Goal: Check status: Check status

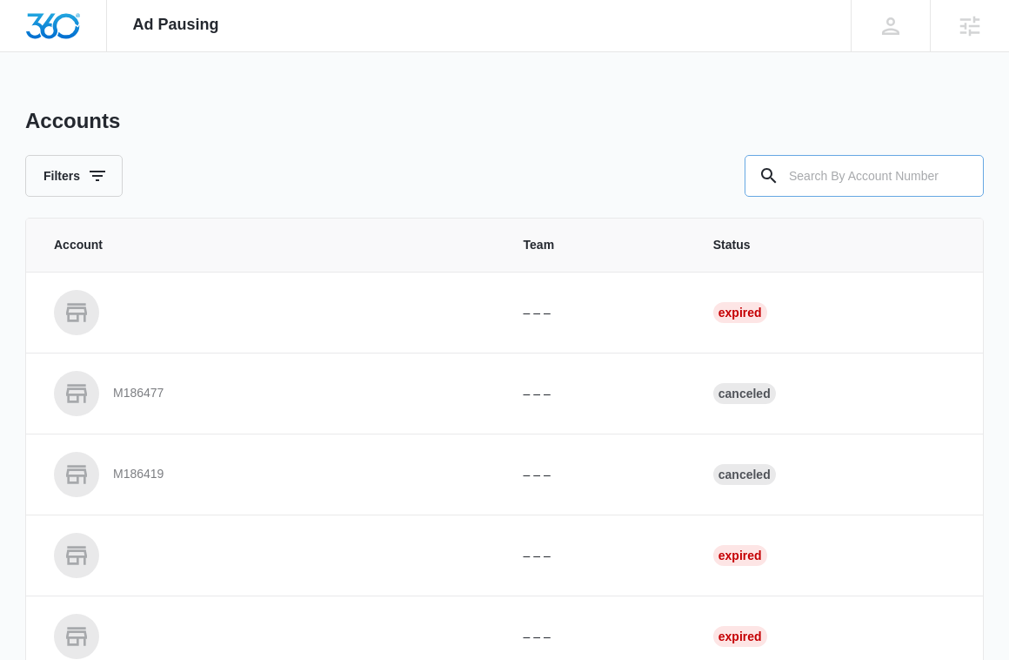
click at [811, 181] on input "text" at bounding box center [864, 176] width 239 height 42
paste input "M337452"
type input "M337452"
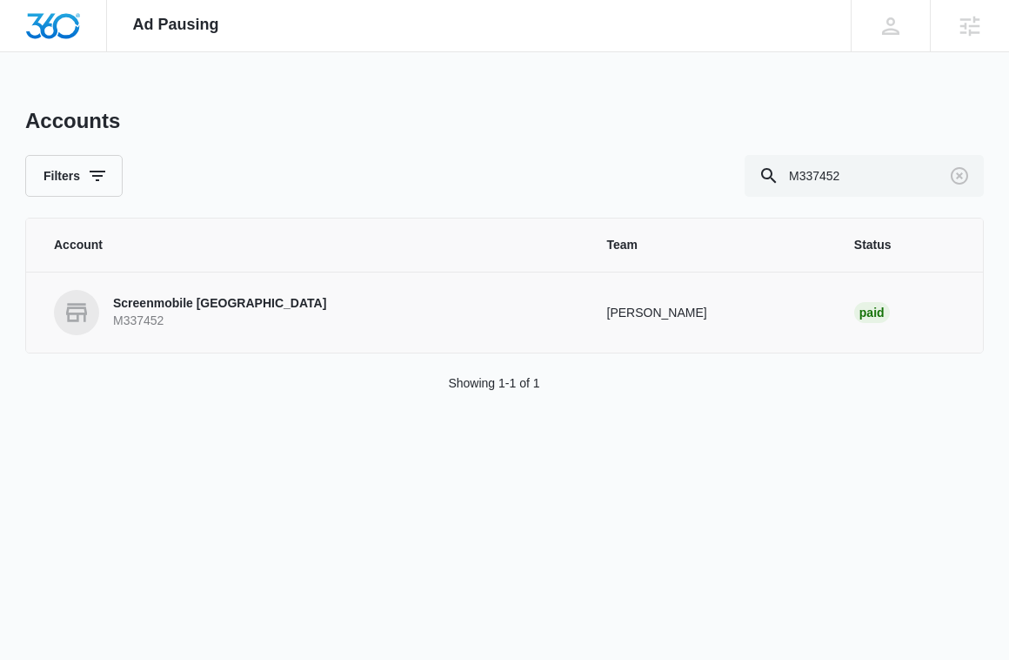
click at [265, 299] on p "Screenmobile [GEOGRAPHIC_DATA]" at bounding box center [219, 303] width 213 height 17
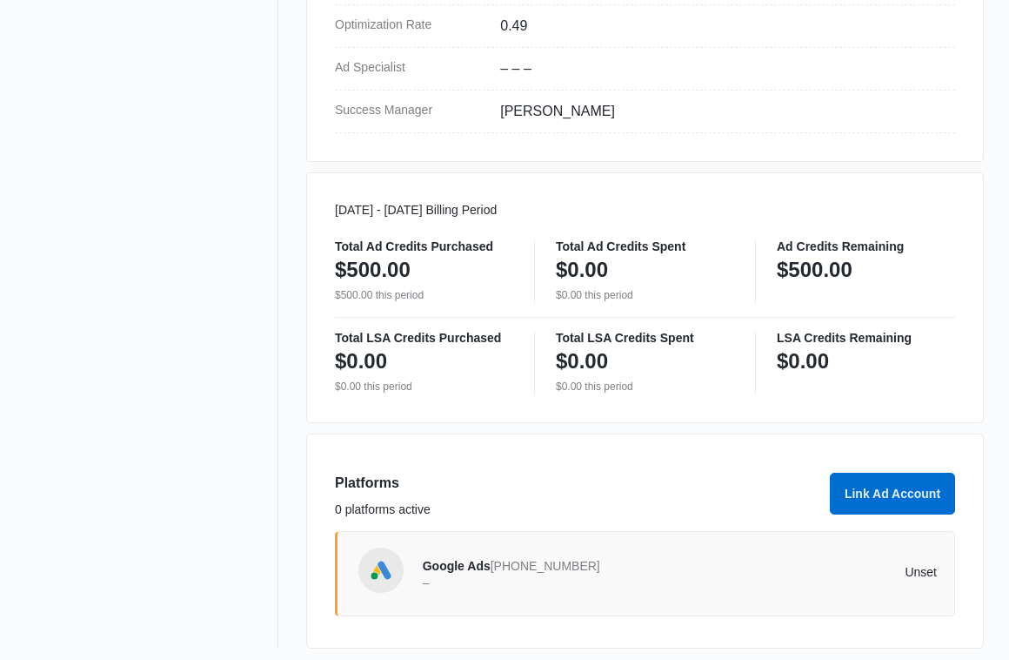
scroll to position [765, 0]
